Goal: Information Seeking & Learning: Learn about a topic

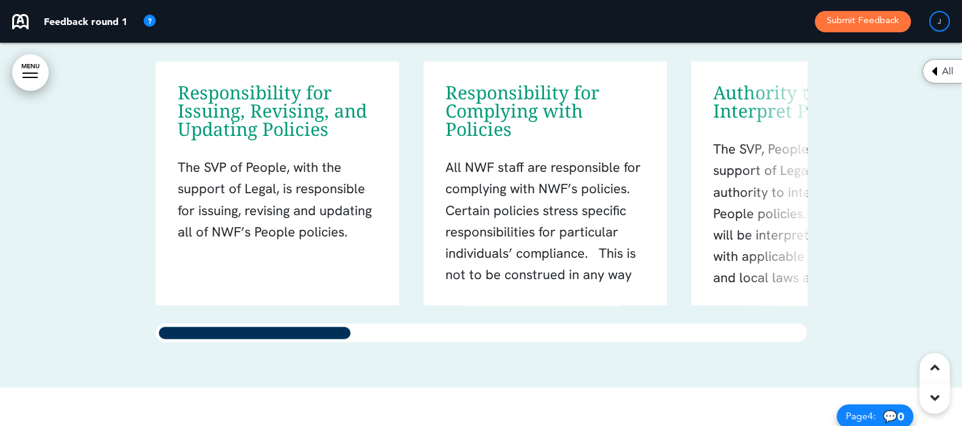
click at [200, 192] on div "Responsibility for Issuing, Revising, and Updating Policies The SVP of People, …" at bounding box center [481, 201] width 651 height 280
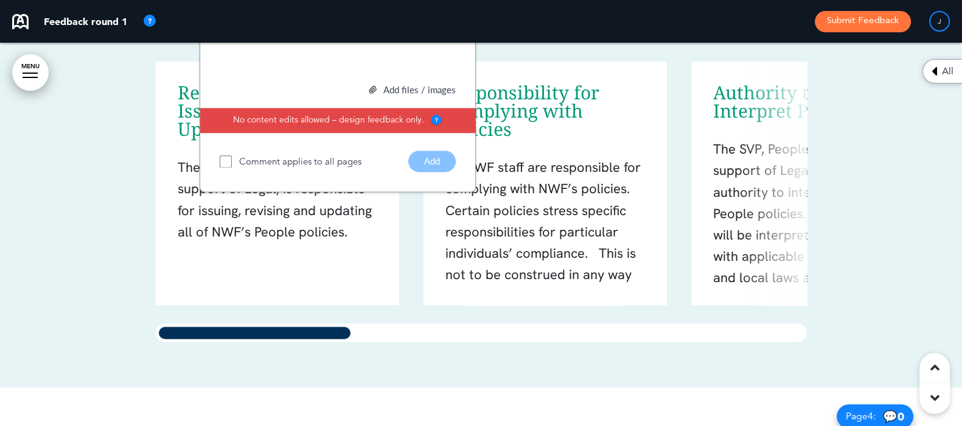
scroll to position [1782, 0]
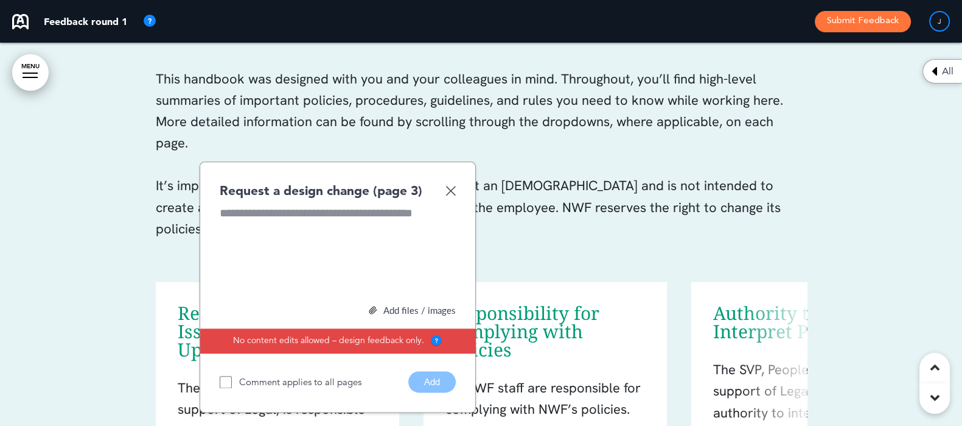
click at [450, 189] on img at bounding box center [451, 190] width 10 height 10
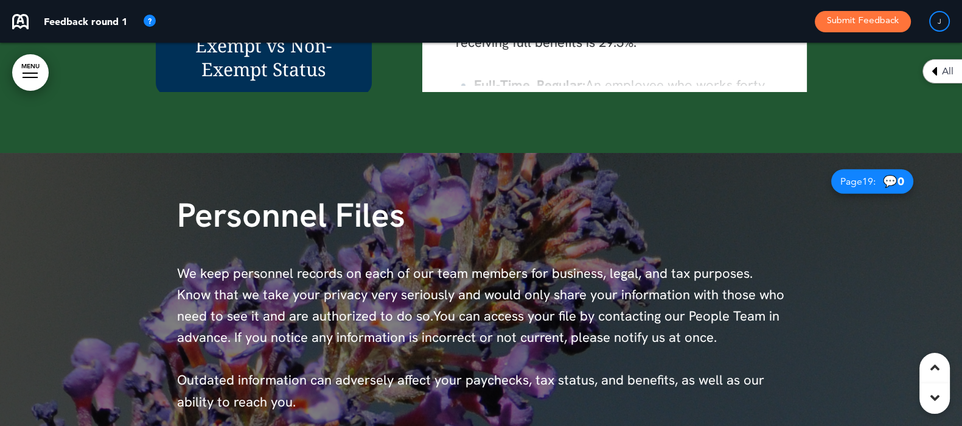
scroll to position [8983, 0]
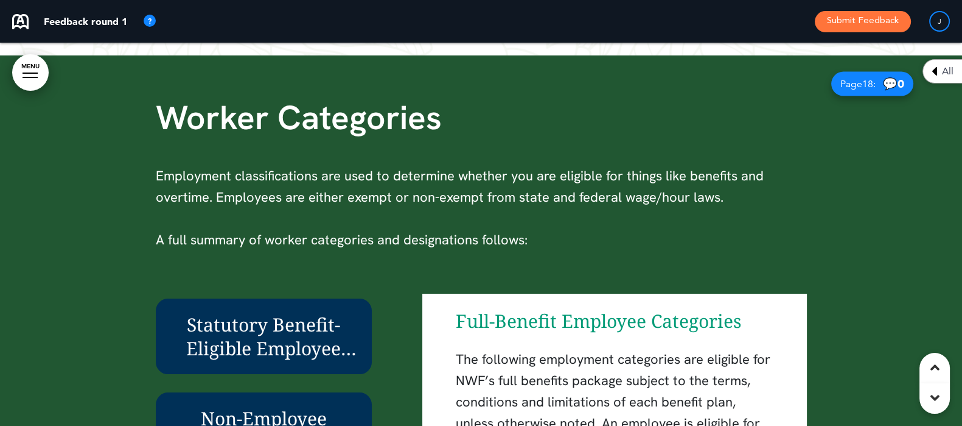
click at [924, 147] on div at bounding box center [481, 337] width 962 height 564
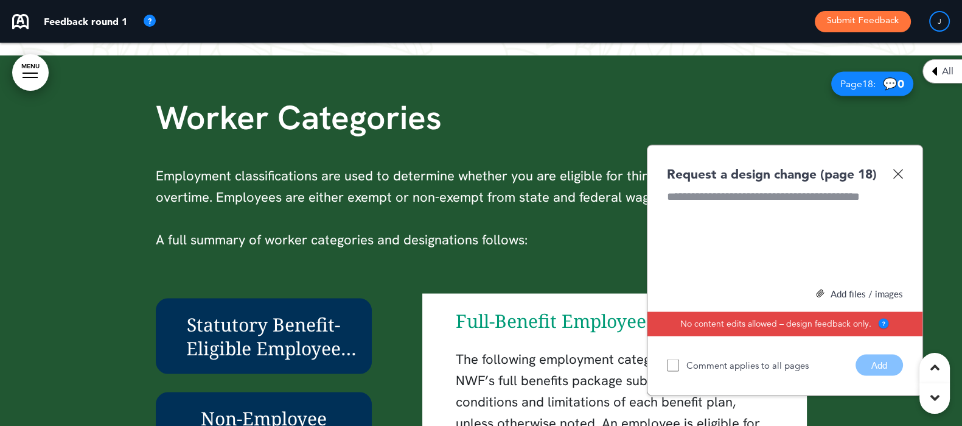
click at [903, 172] on img at bounding box center [898, 174] width 10 height 10
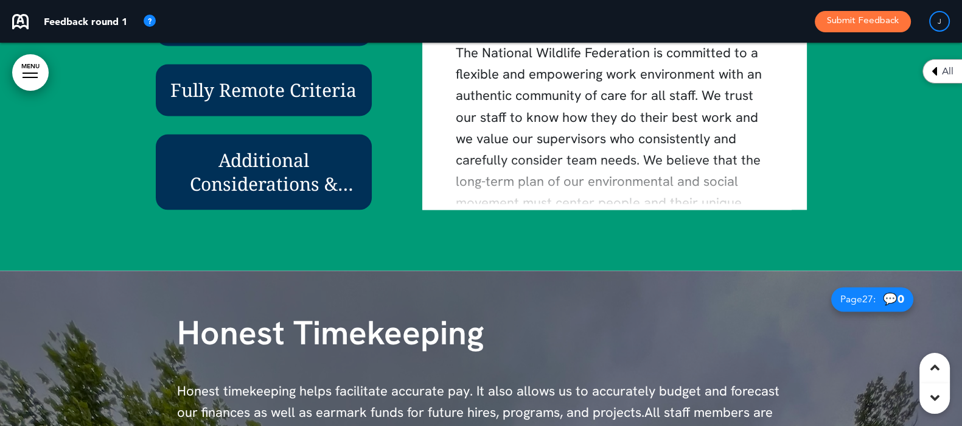
scroll to position [13674, 0]
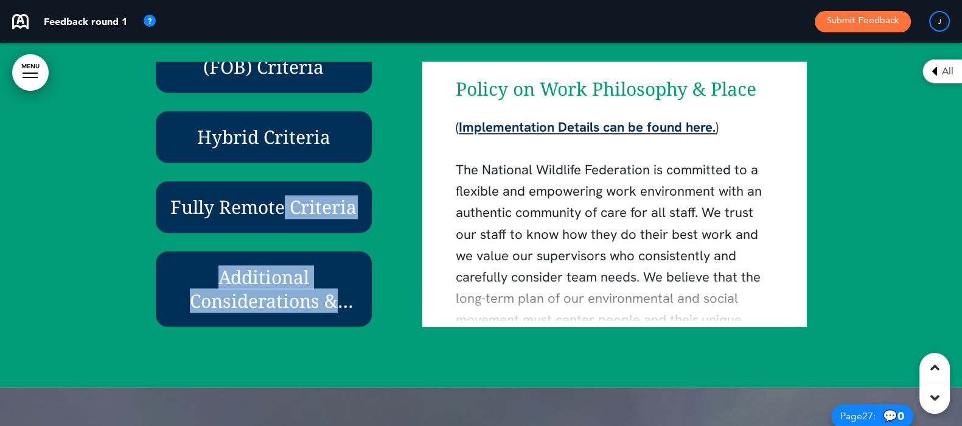
drag, startPoint x: 383, startPoint y: 297, endPoint x: 391, endPoint y: 190, distance: 107.5
click at [391, 190] on div "Policy on Work Philosophy & Place Work Mode: Fully Office-Based, Hybrid, Or Ful…" at bounding box center [276, 193] width 241 height 265
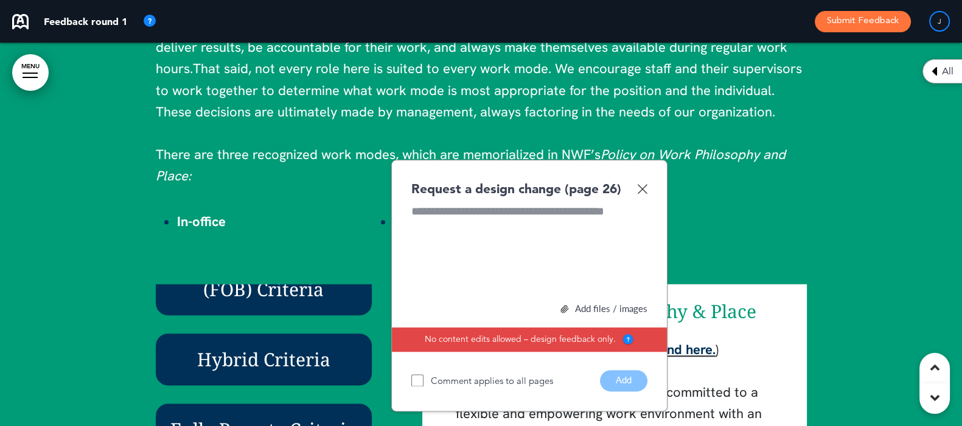
click at [643, 194] on img at bounding box center [642, 188] width 10 height 10
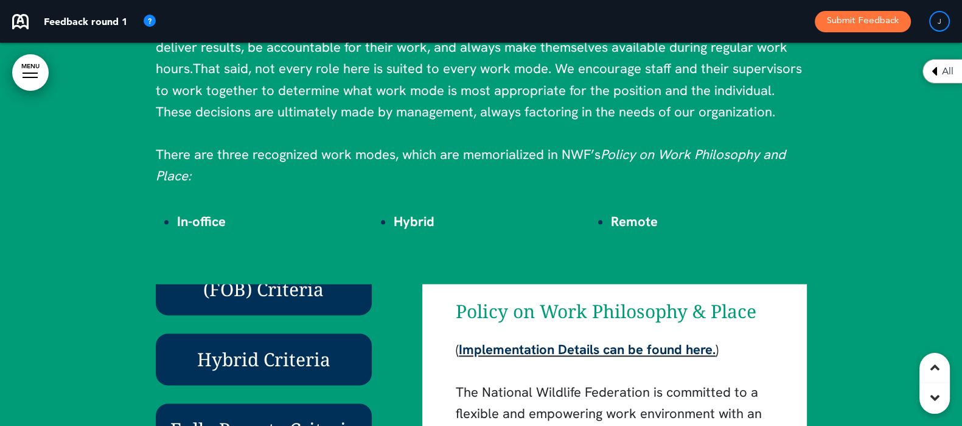
scroll to position [13604, 0]
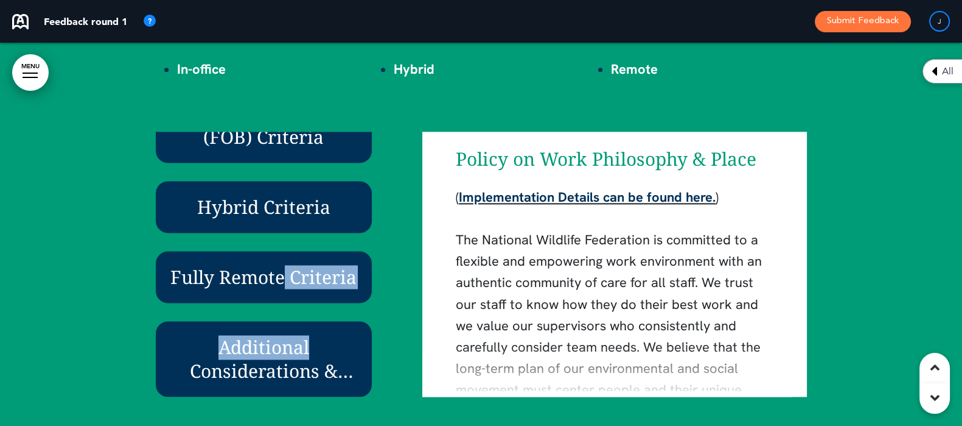
drag, startPoint x: 384, startPoint y: 326, endPoint x: 384, endPoint y: 245, distance: 81.0
click at [384, 245] on div "Policy on Work Philosophy & Place Work Mode: Fully Office-Based, Hybrid, Or Ful…" at bounding box center [276, 263] width 241 height 265
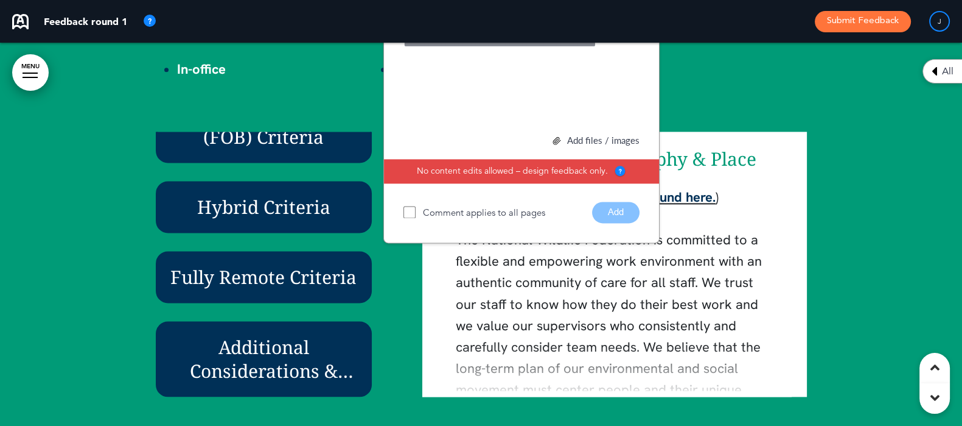
click at [381, 236] on div "Policy on Work Philosophy & Place Work Mode: Fully Office-Based, Hybrid, Or Ful…" at bounding box center [276, 263] width 241 height 265
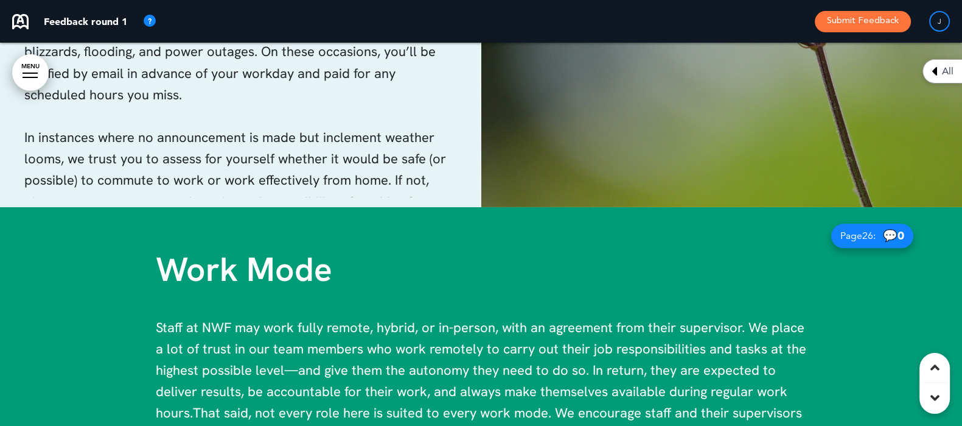
scroll to position [13351, 0]
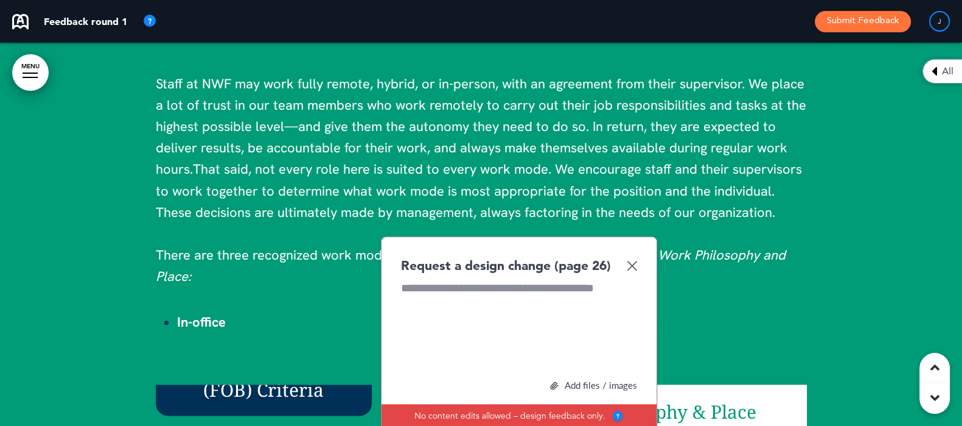
click at [634, 269] on img at bounding box center [632, 265] width 10 height 10
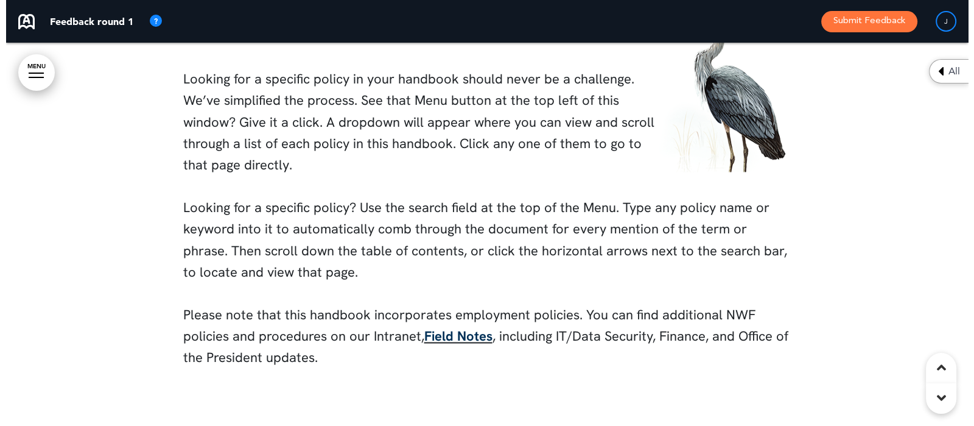
scroll to position [2406, 0]
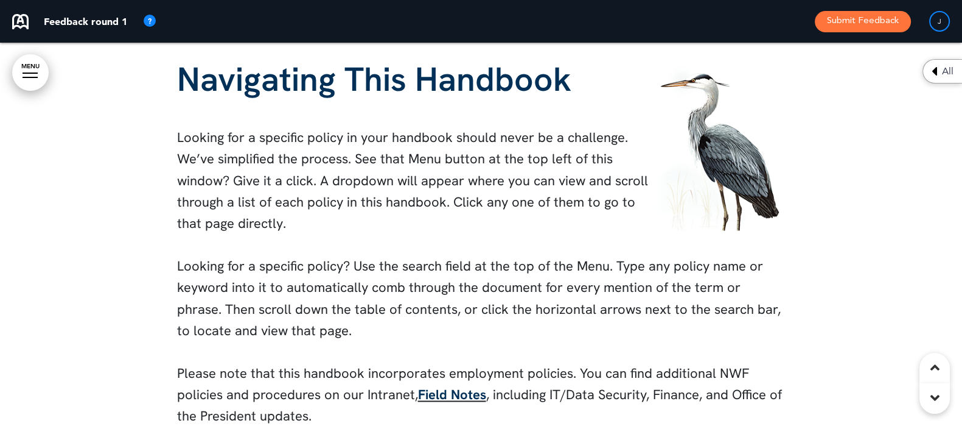
click at [24, 63] on link "MENU" at bounding box center [30, 72] width 37 height 37
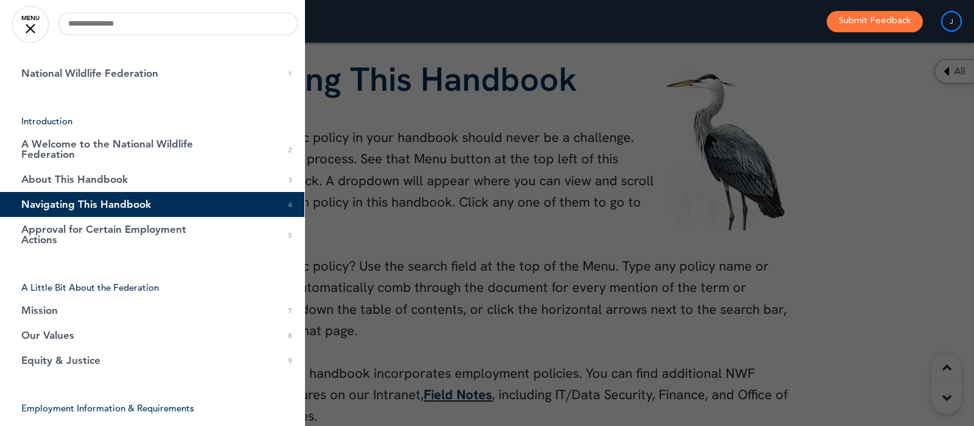
drag, startPoint x: 306, startPoint y: 50, endPoint x: 313, endPoint y: 74, distance: 25.4
click at [313, 74] on div at bounding box center [487, 213] width 974 height 426
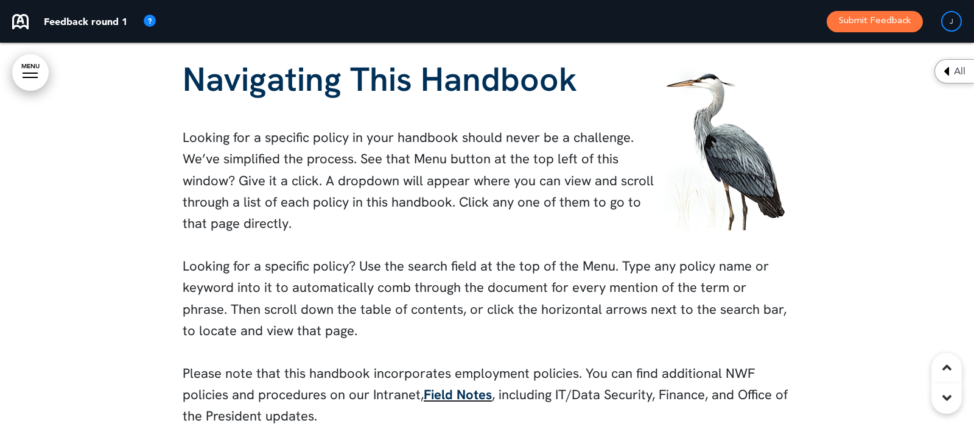
scroll to position [0, 944]
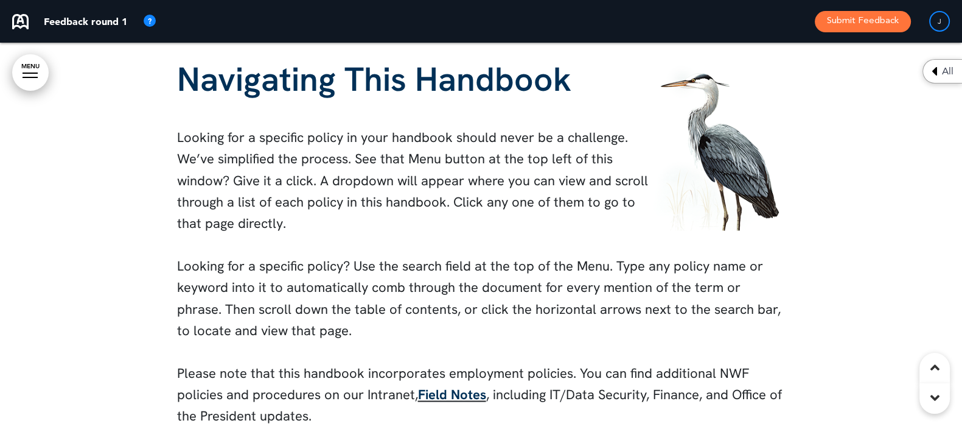
click at [19, 58] on link "MENU" at bounding box center [30, 72] width 37 height 37
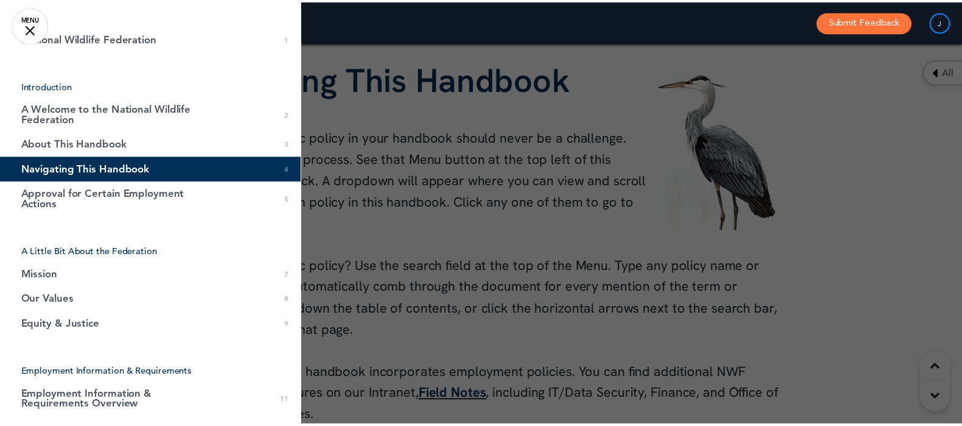
scroll to position [0, 0]
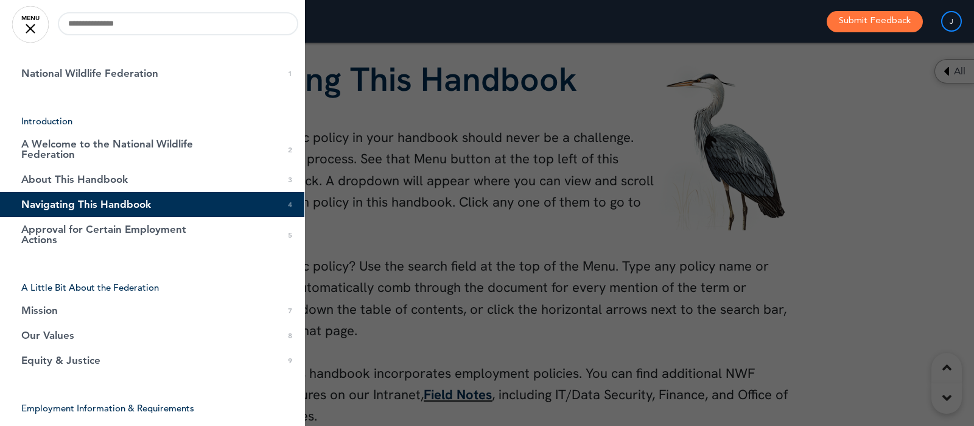
click at [32, 25] on div at bounding box center [31, 29] width 10 height 10
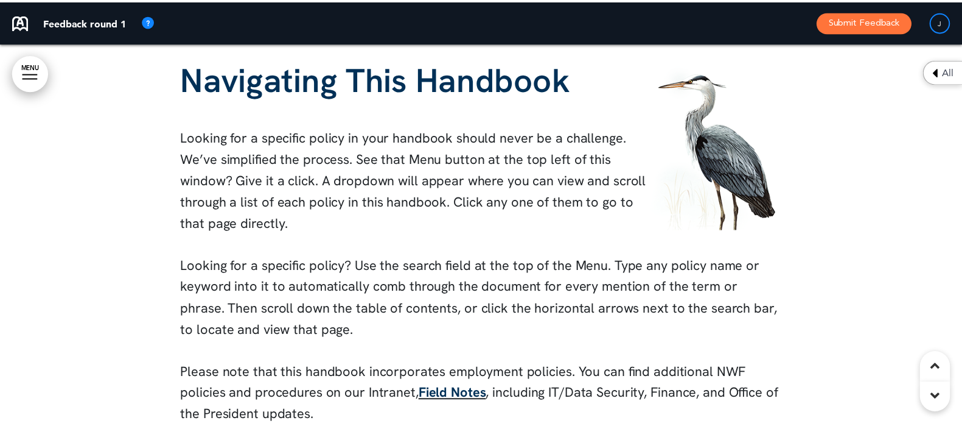
scroll to position [0, 944]
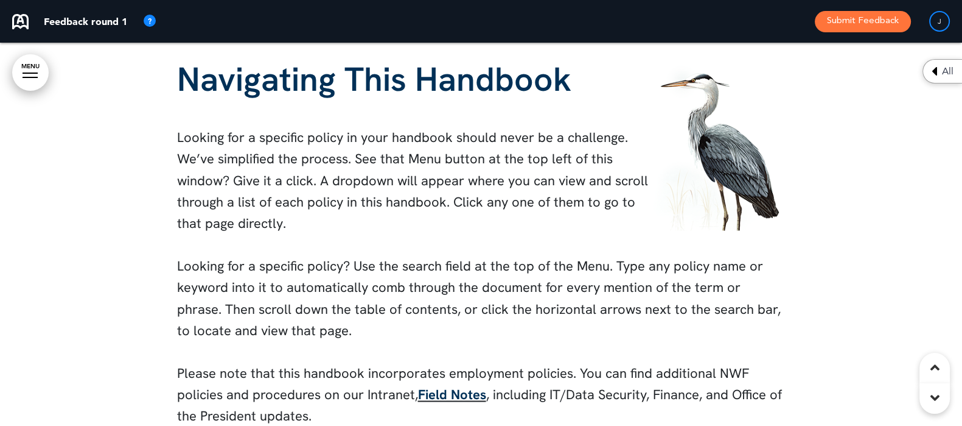
click at [936, 80] on div "All" at bounding box center [943, 71] width 40 height 24
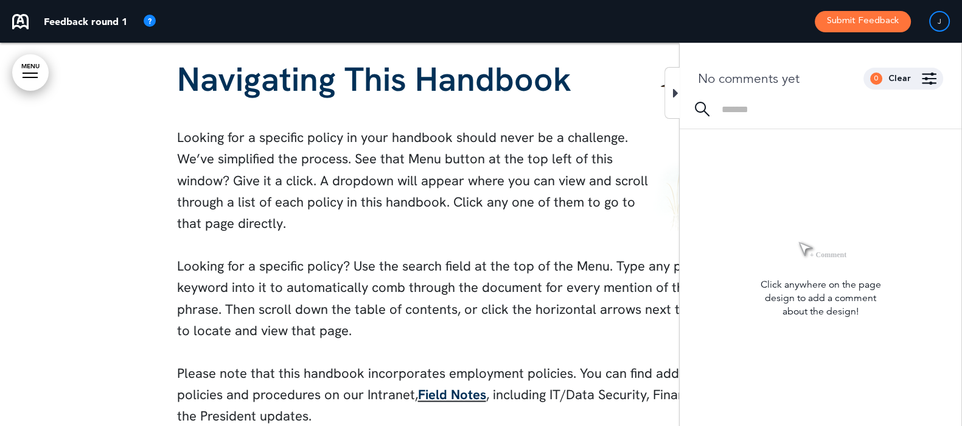
click at [669, 89] on div at bounding box center [672, 93] width 15 height 52
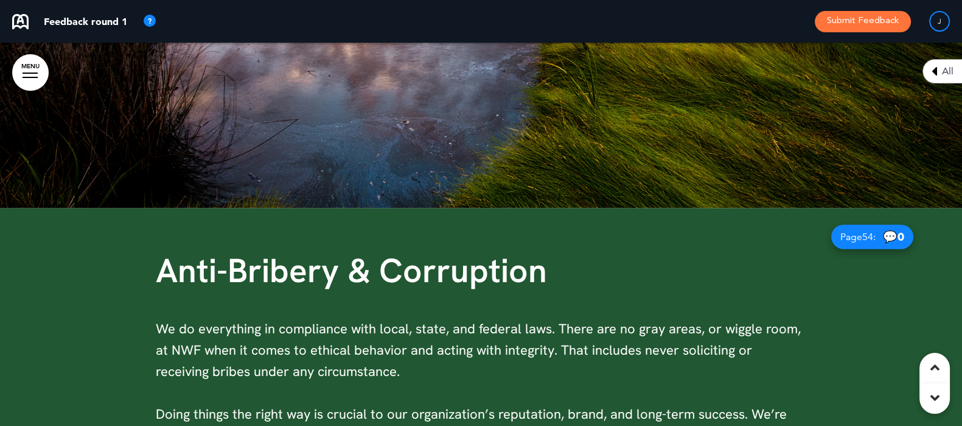
scroll to position [28197, 0]
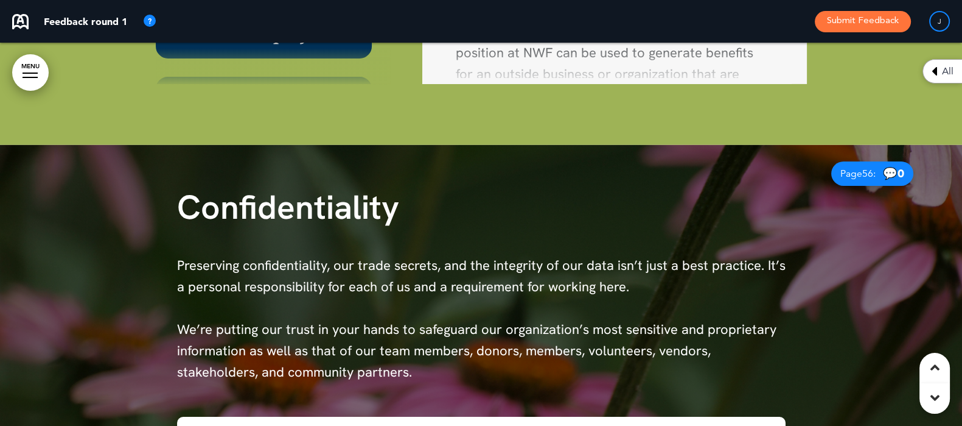
click at [832, 161] on div "Page 56 : 💬 0" at bounding box center [873, 173] width 82 height 24
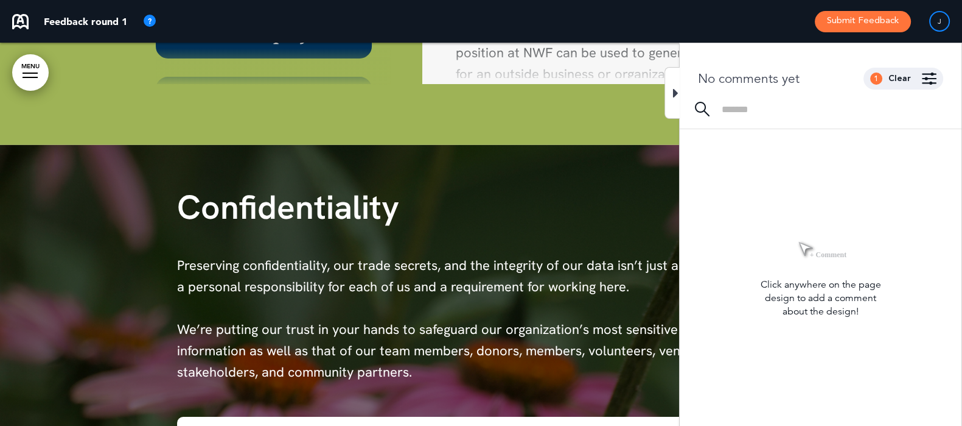
click at [674, 96] on icon at bounding box center [675, 93] width 5 height 15
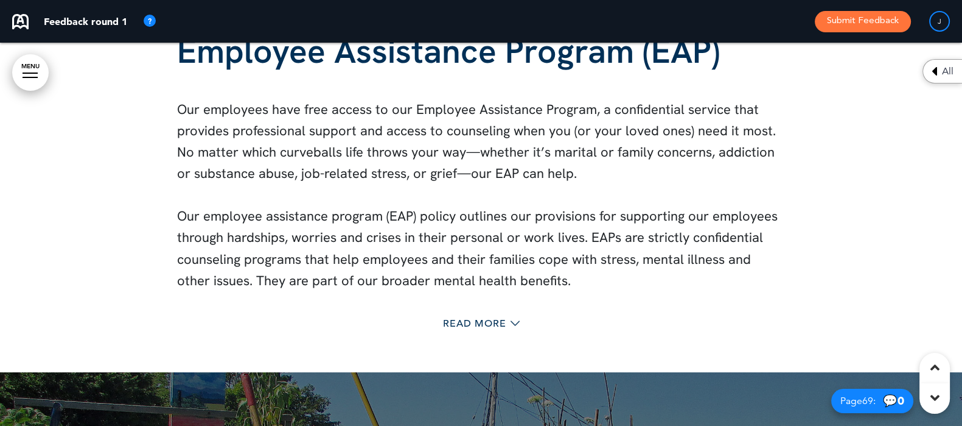
scroll to position [34637, 0]
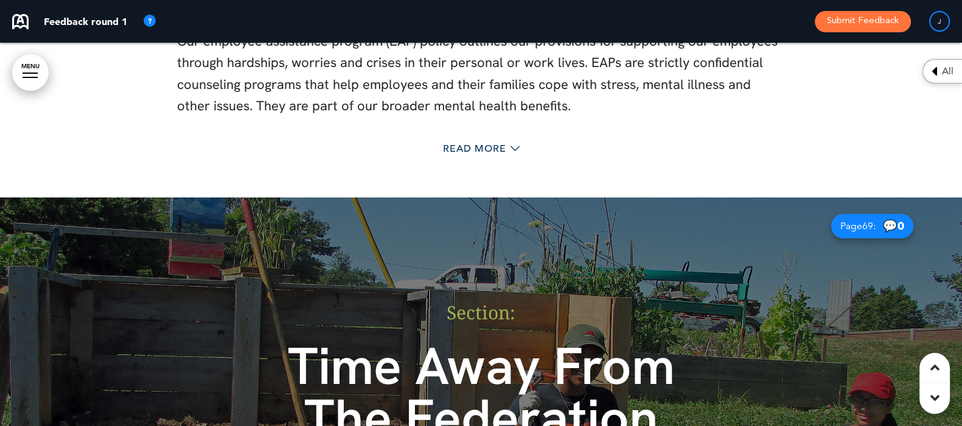
click at [849, 221] on span "Page 69 :" at bounding box center [858, 226] width 35 height 10
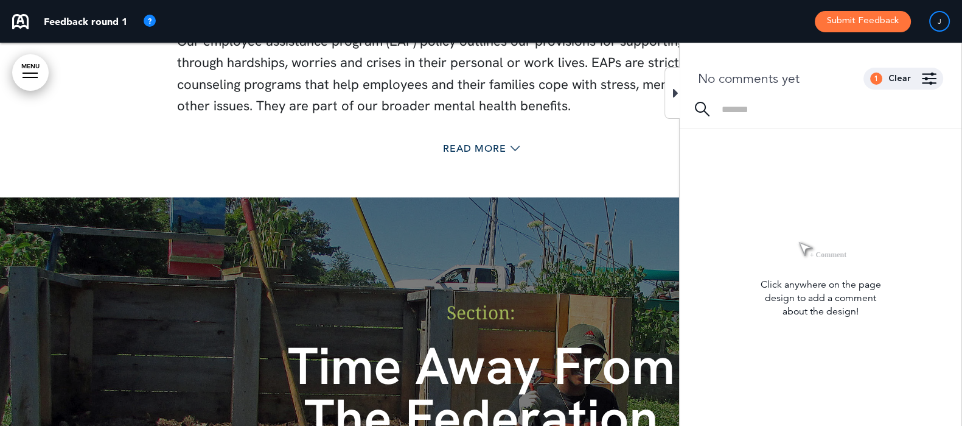
click at [662, 75] on p "Our employee assistance program (EAP) policy outlines our provisions for suppor…" at bounding box center [481, 73] width 609 height 86
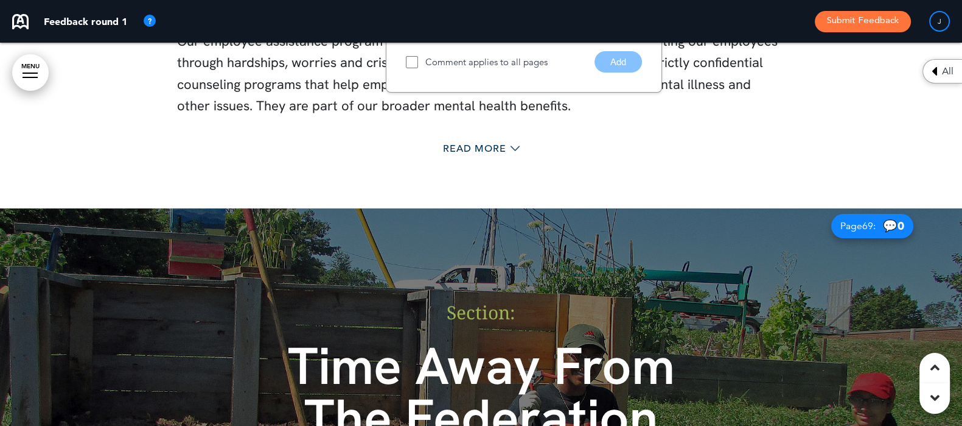
scroll to position [34299, 0]
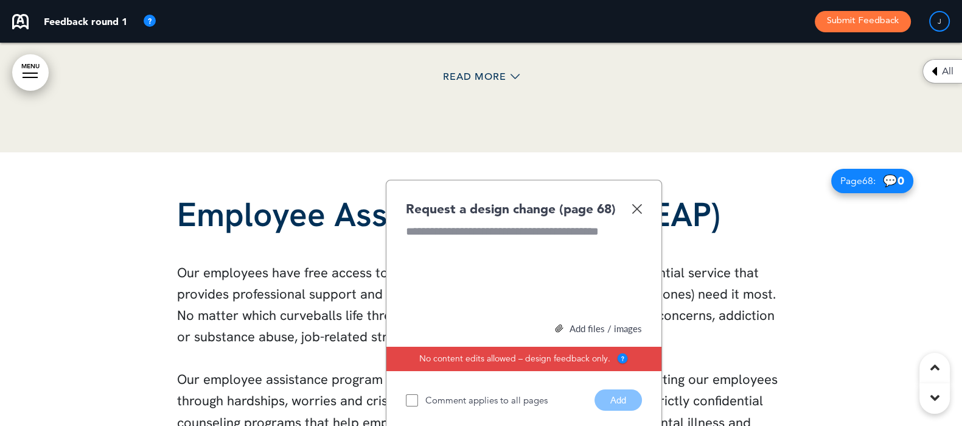
click at [642, 191] on div "Request a design change (page 68) Add files / images Select or drag & drop your…" at bounding box center [524, 305] width 276 height 251
click at [634, 203] on img at bounding box center [637, 208] width 10 height 10
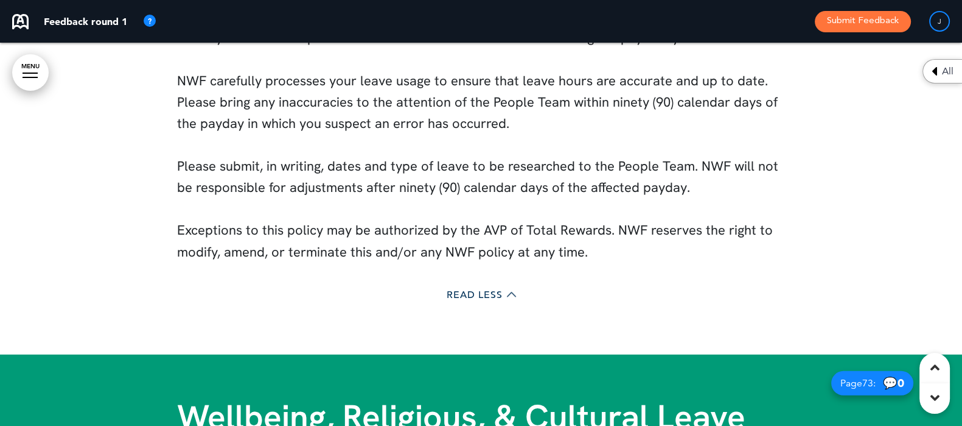
scroll to position [38757, 0]
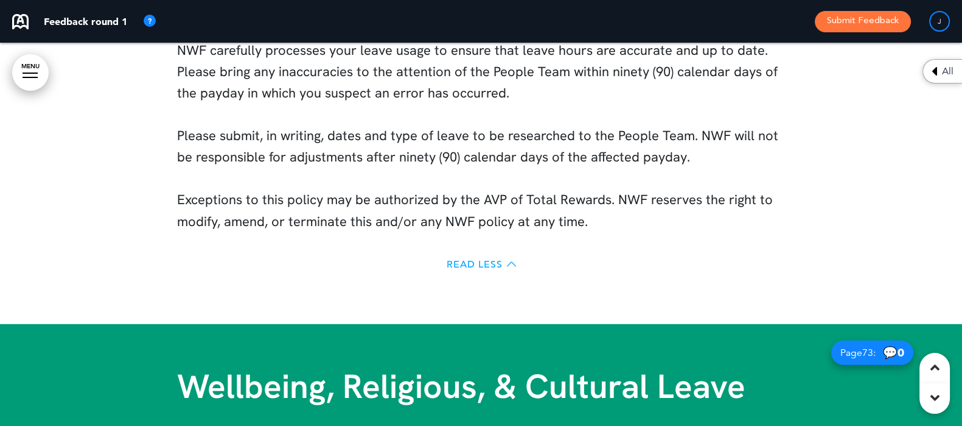
click at [471, 259] on span "Read Less" at bounding box center [475, 264] width 56 height 10
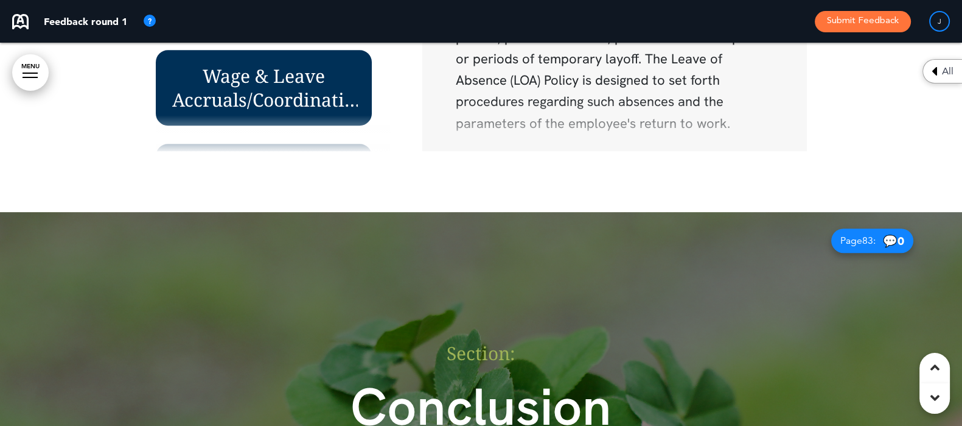
scroll to position [41242, 0]
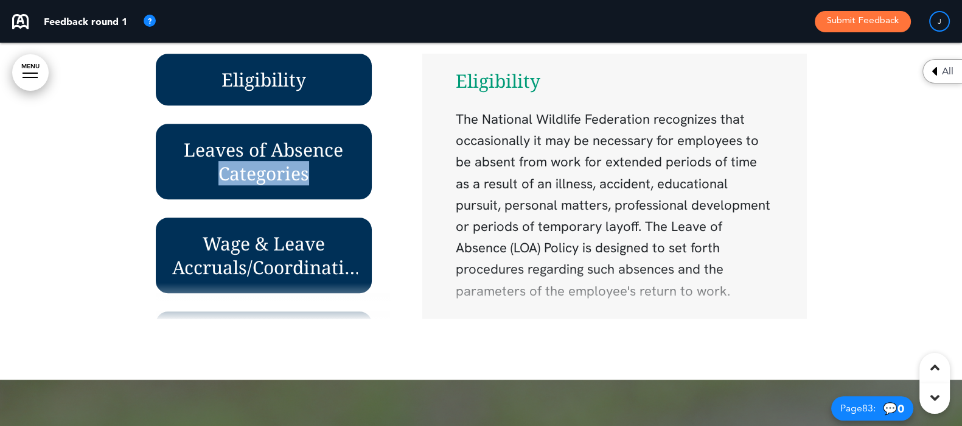
drag, startPoint x: 381, startPoint y: 124, endPoint x: 384, endPoint y: 170, distance: 46.3
click at [384, 170] on div "Eligibility Leaves of Absence Categories Wage & Leave Accruals/Coordination of …" at bounding box center [276, 186] width 241 height 265
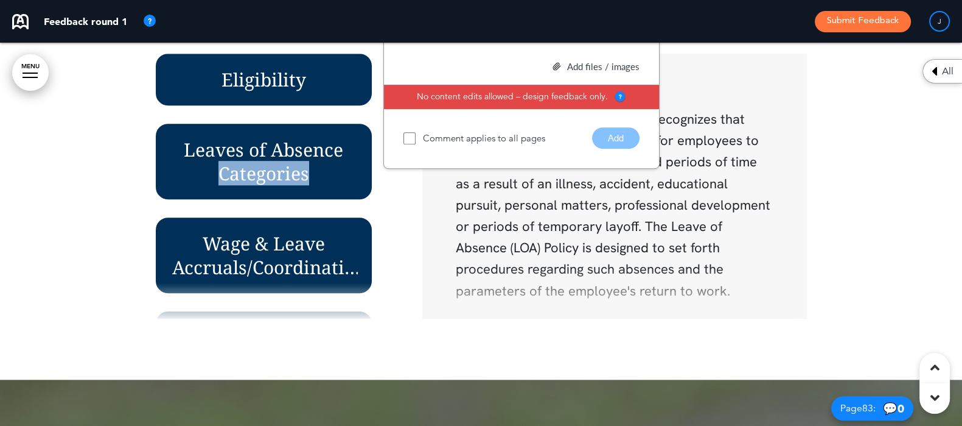
scroll to position [41000, 0]
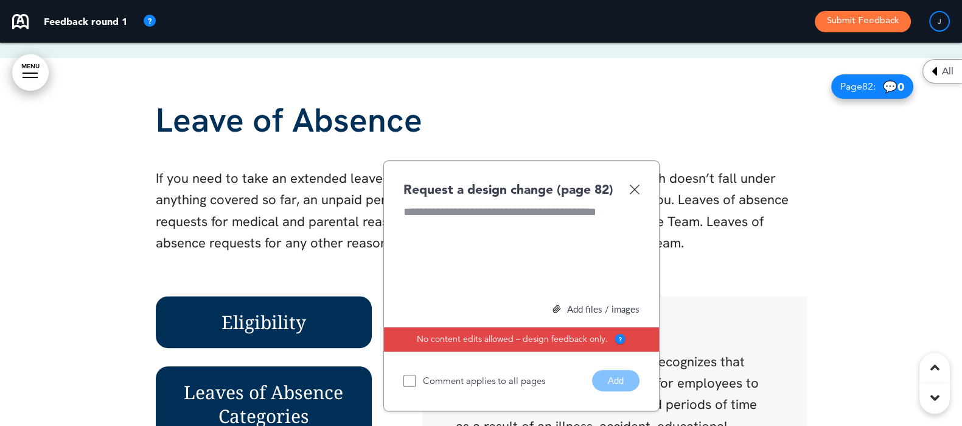
click at [634, 186] on img at bounding box center [634, 189] width 10 height 10
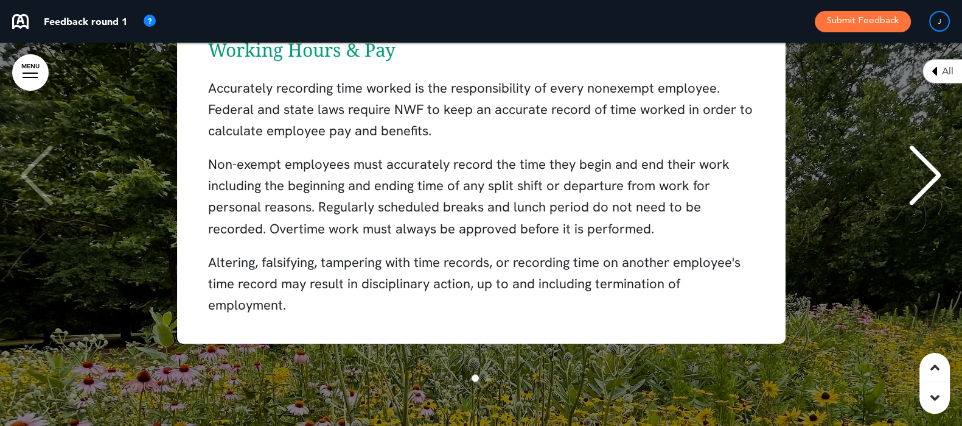
scroll to position [14212, 0]
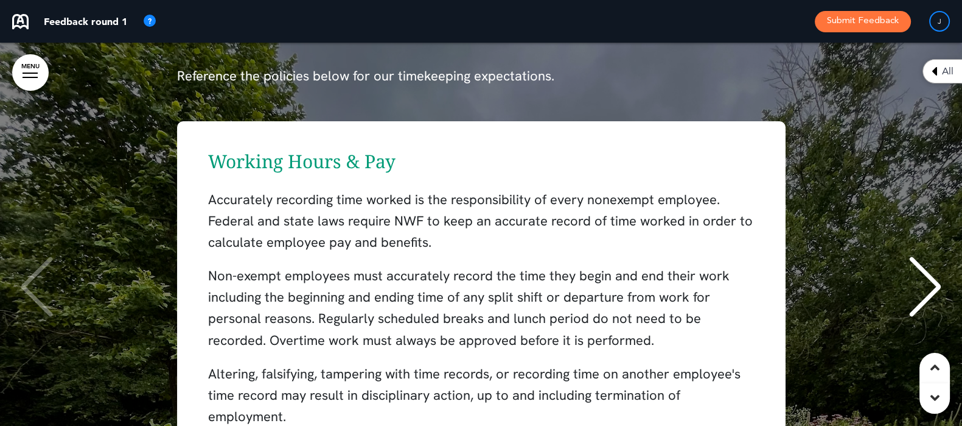
click at [927, 278] on div "Next slide" at bounding box center [925, 286] width 37 height 61
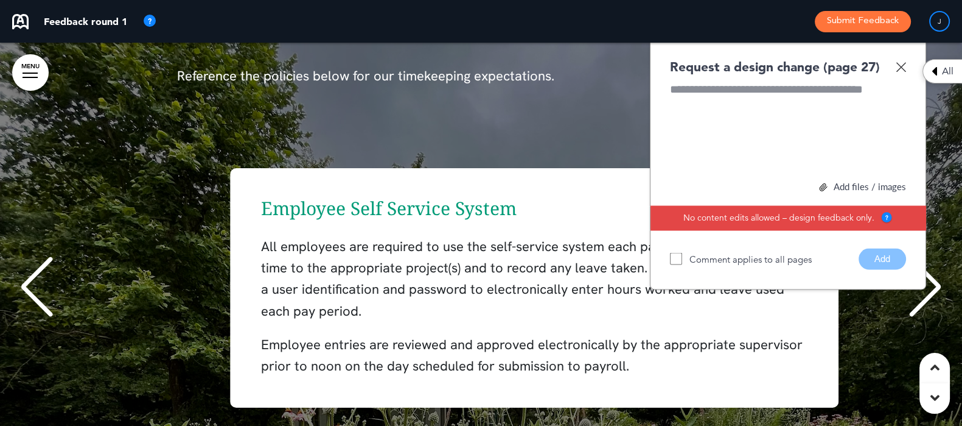
scroll to position [0, 944]
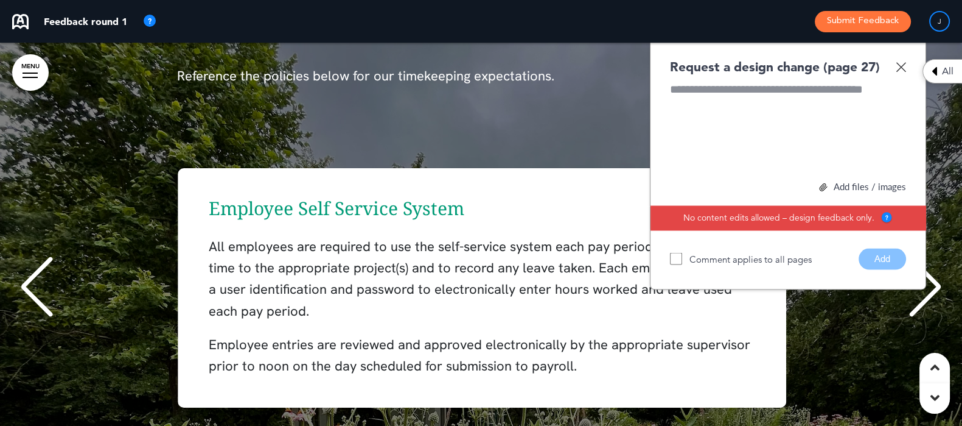
click at [899, 61] on img at bounding box center [901, 66] width 10 height 10
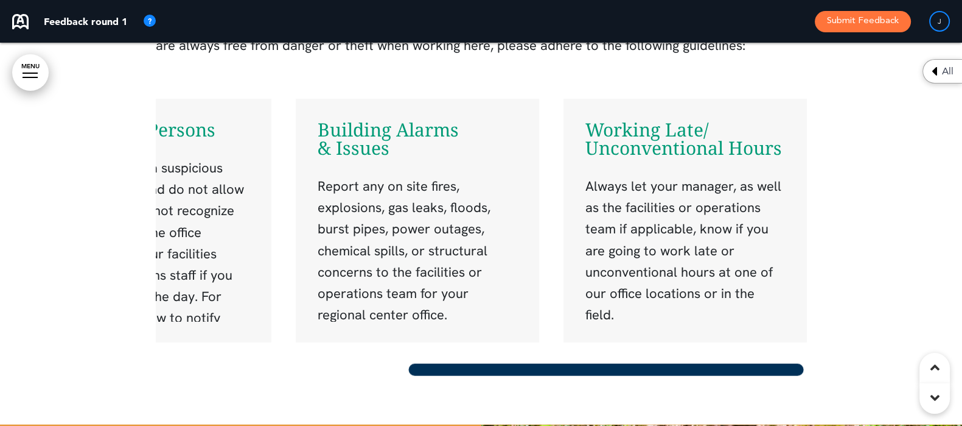
scroll to position [0, 0]
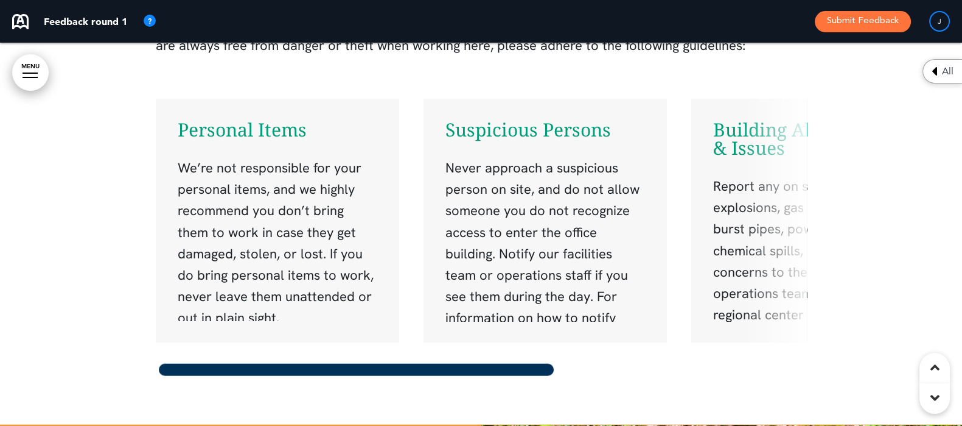
click at [208, 337] on div "Personal Items We’re not responsible for your personal items, and we highly rec…" at bounding box center [481, 239] width 651 height 280
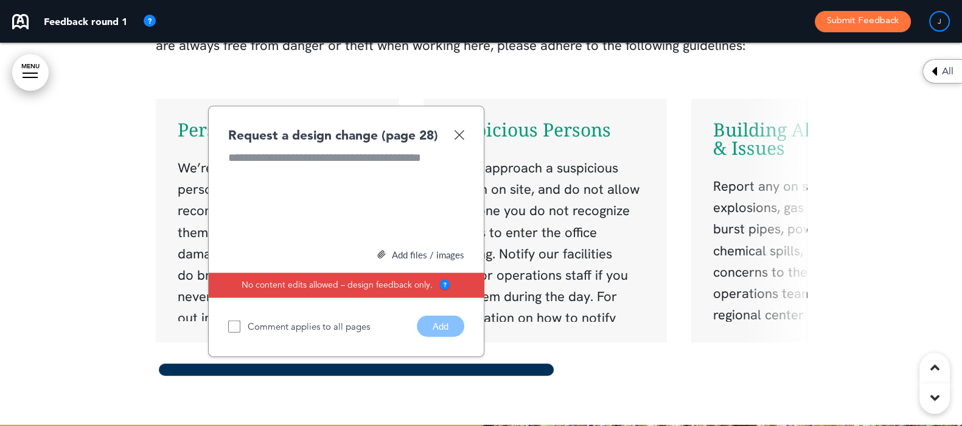
click at [457, 130] on img at bounding box center [459, 135] width 10 height 10
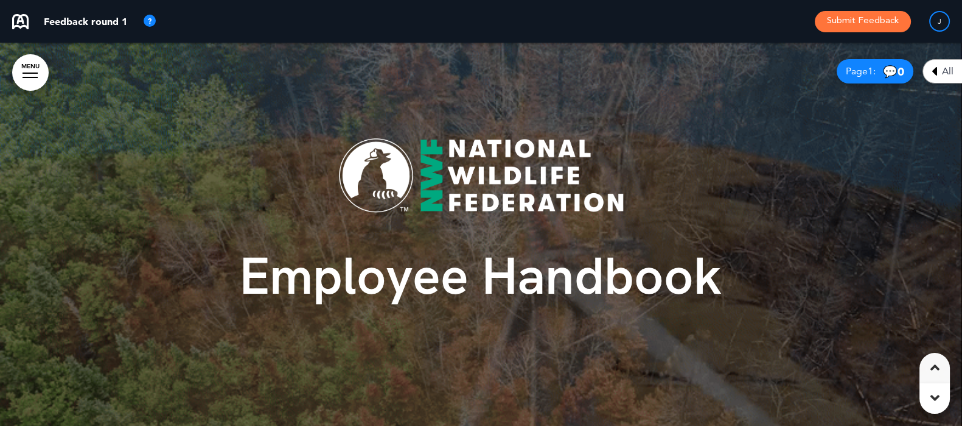
scroll to position [987, 0]
